Goal: Navigation & Orientation: Find specific page/section

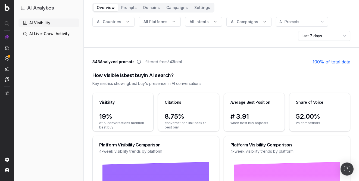
scroll to position [2, 0]
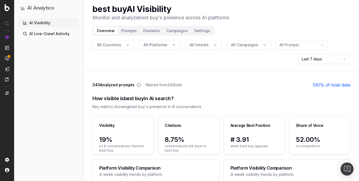
click at [126, 32] on button "Prompts" at bounding box center [129, 31] width 22 height 8
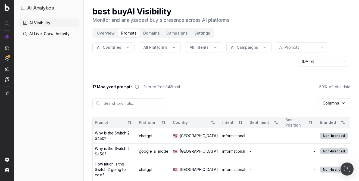
click at [151, 34] on button "Domains" at bounding box center [151, 33] width 23 height 8
click at [150, 31] on button "Domains" at bounding box center [151, 33] width 23 height 8
click at [148, 32] on button "Domains" at bounding box center [151, 33] width 23 height 8
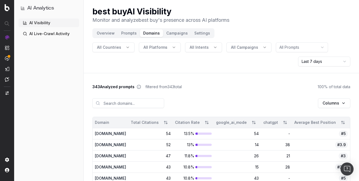
click at [171, 33] on button "Campaigns" at bounding box center [177, 33] width 28 height 8
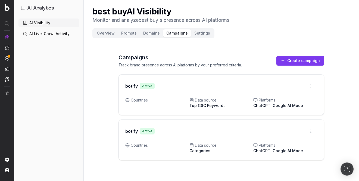
click at [204, 33] on button "Settings" at bounding box center [202, 33] width 22 height 8
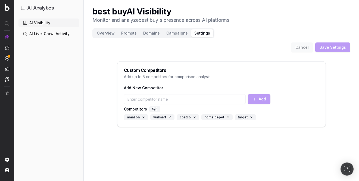
click at [105, 33] on button "Overview" at bounding box center [106, 33] width 24 height 8
